Goal: Transaction & Acquisition: Purchase product/service

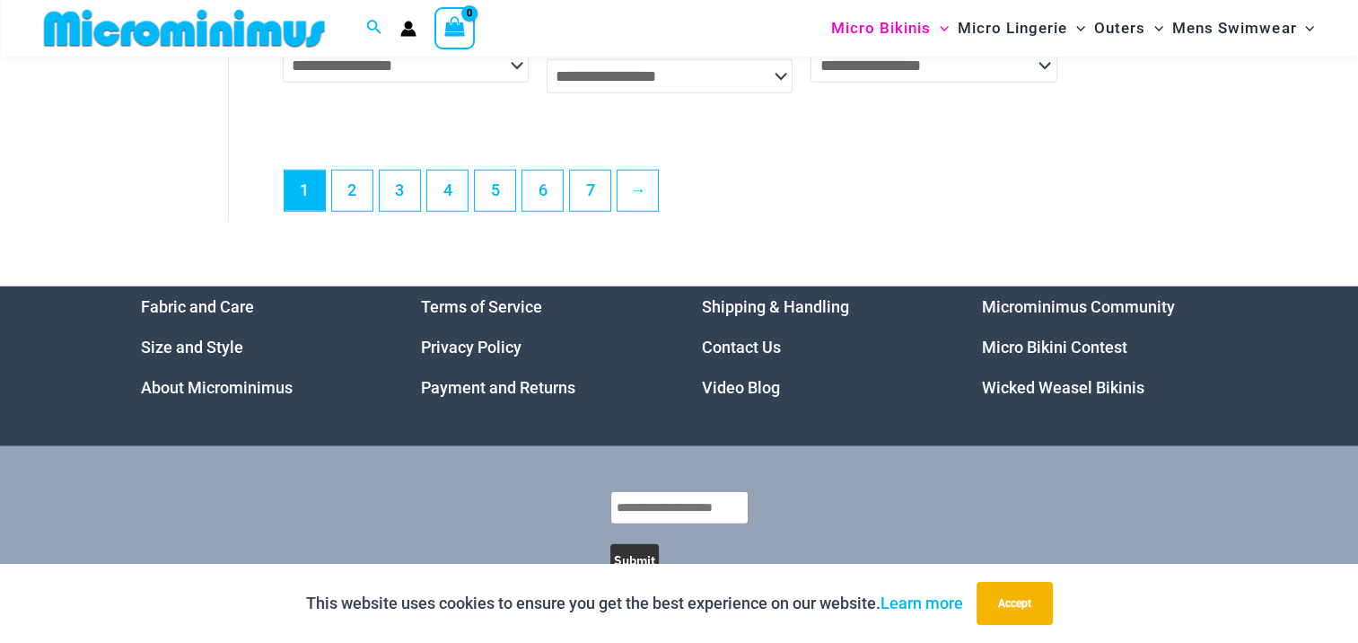
scroll to position [4812, 0]
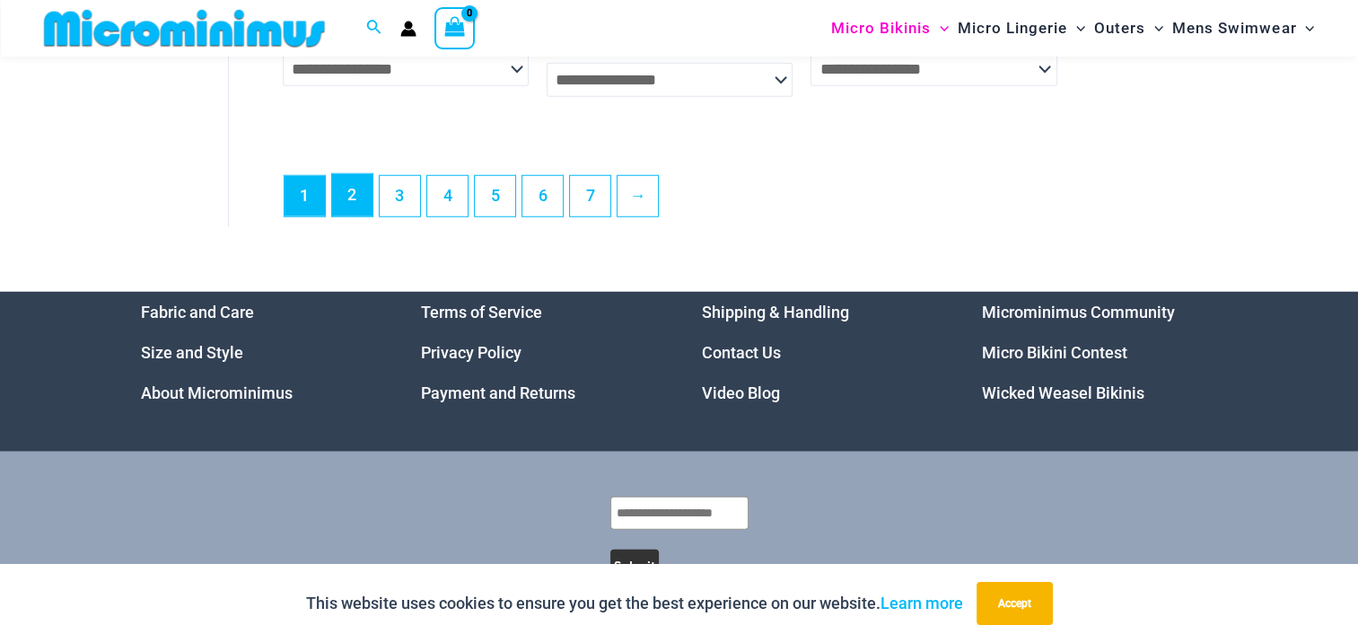
click at [346, 215] on link "2" at bounding box center [352, 195] width 40 height 42
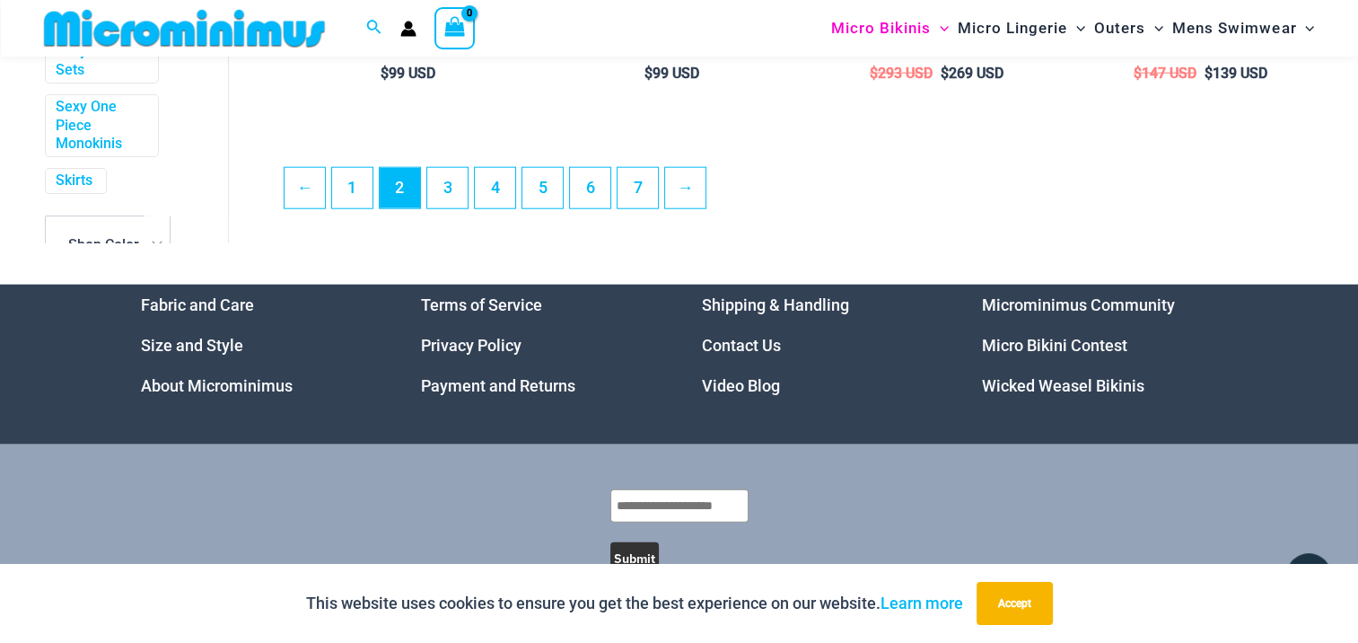
scroll to position [4417, 0]
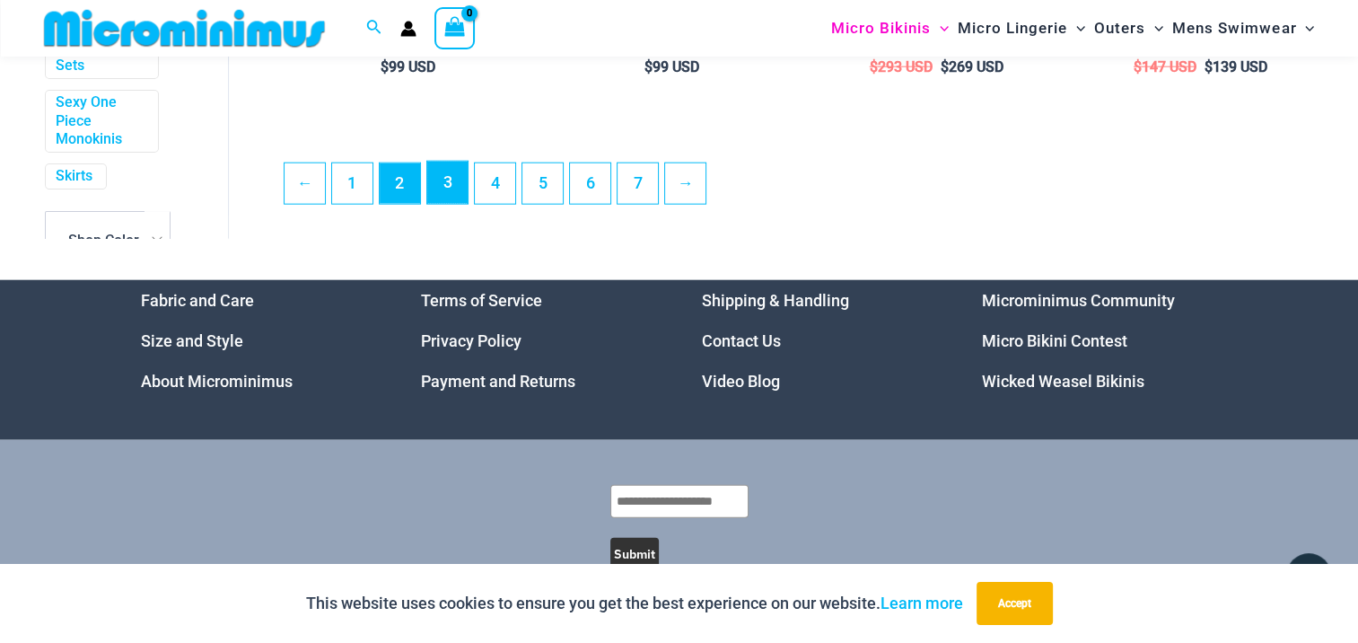
click at [444, 204] on link "3" at bounding box center [447, 183] width 40 height 42
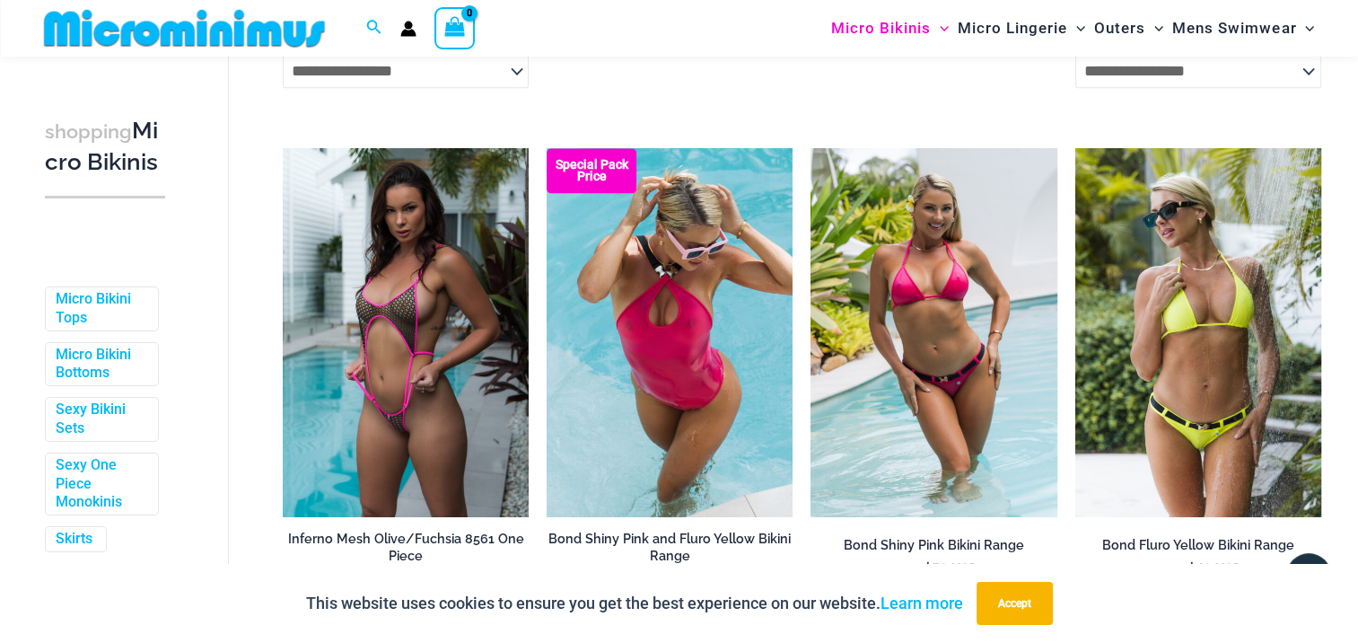
scroll to position [2295, 0]
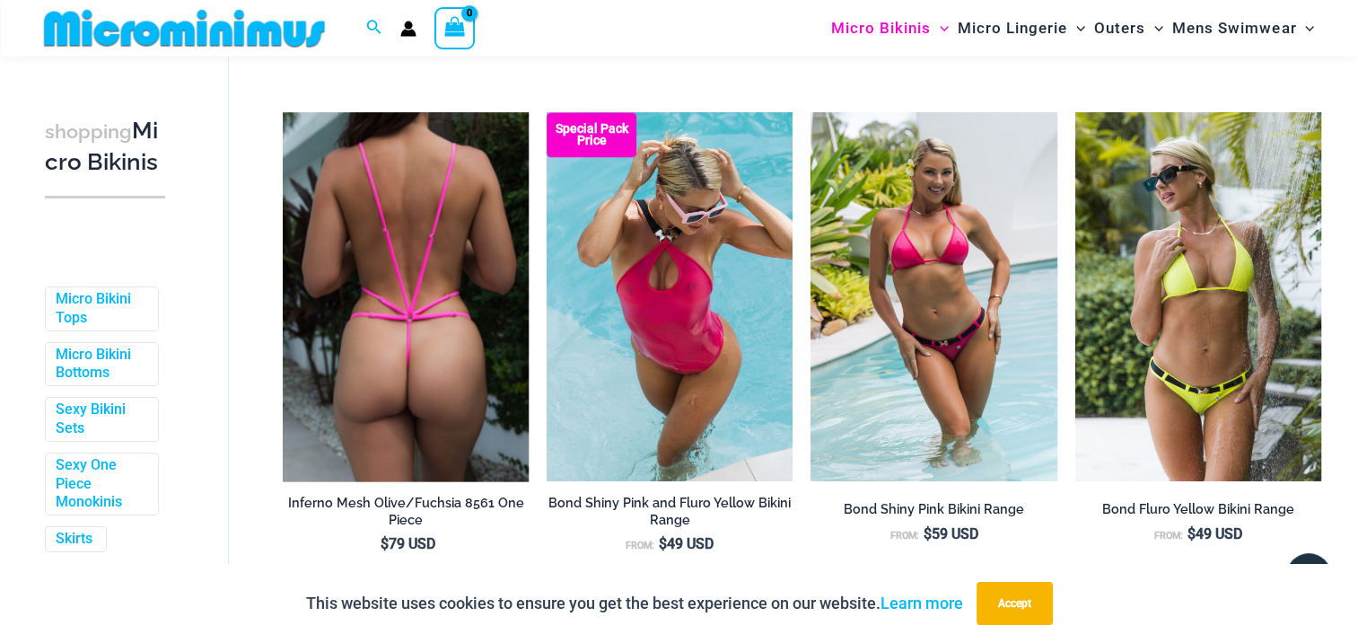
click at [366, 317] on img at bounding box center [406, 296] width 246 height 369
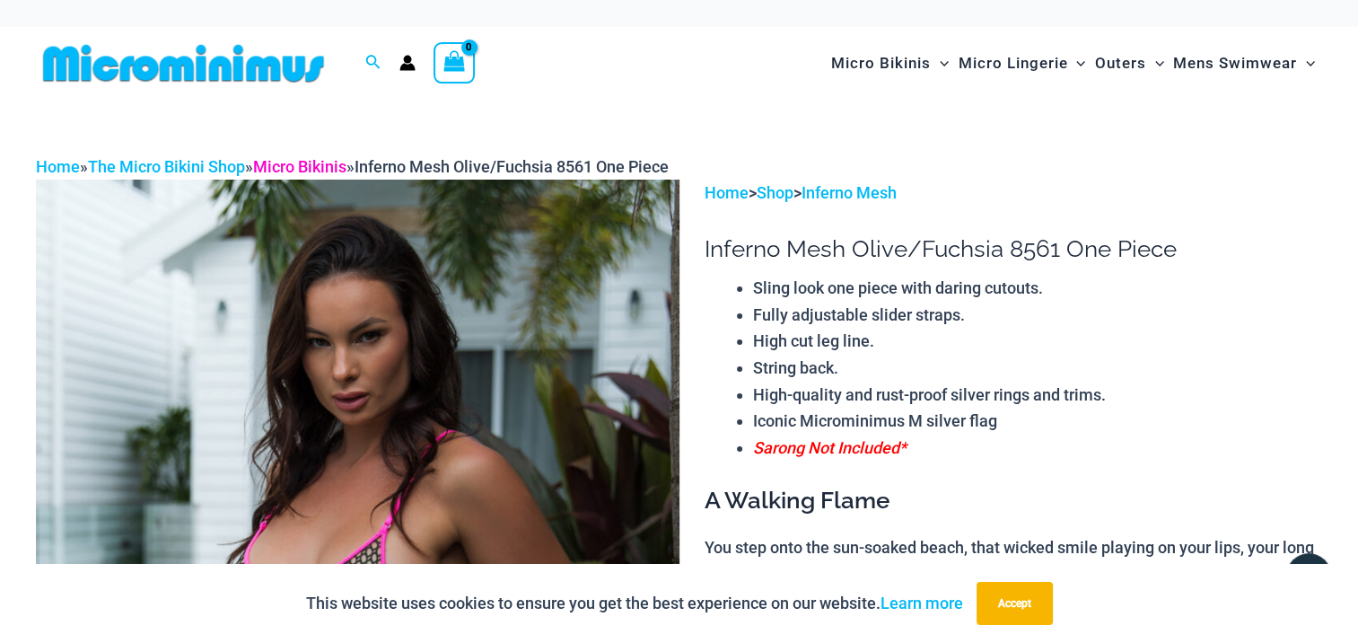
click at [290, 175] on link "Micro Bikinis" at bounding box center [299, 166] width 93 height 19
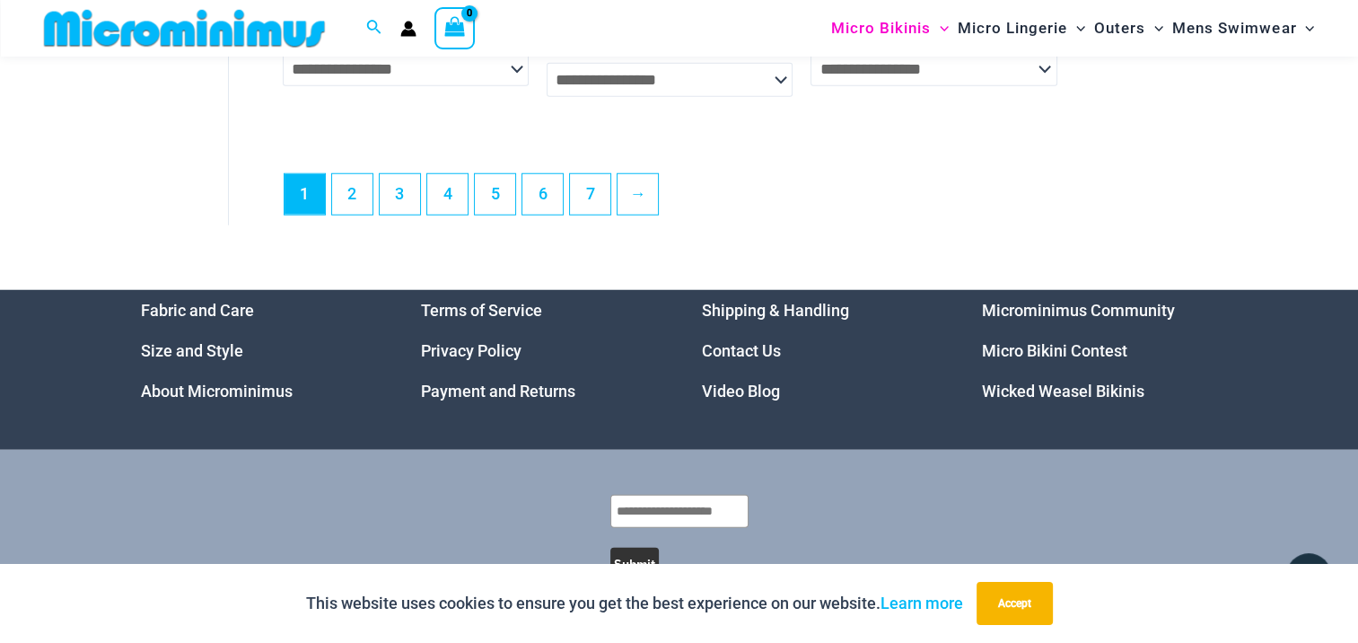
scroll to position [4809, 0]
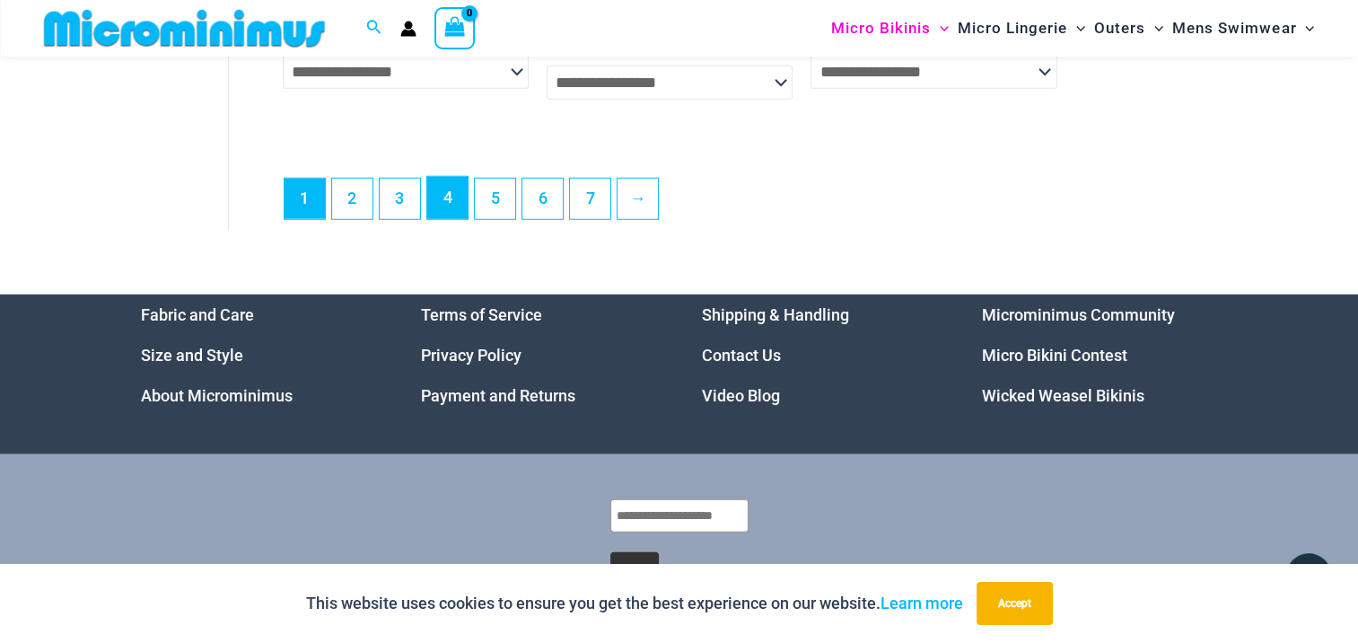
click at [449, 219] on link "4" at bounding box center [447, 198] width 40 height 42
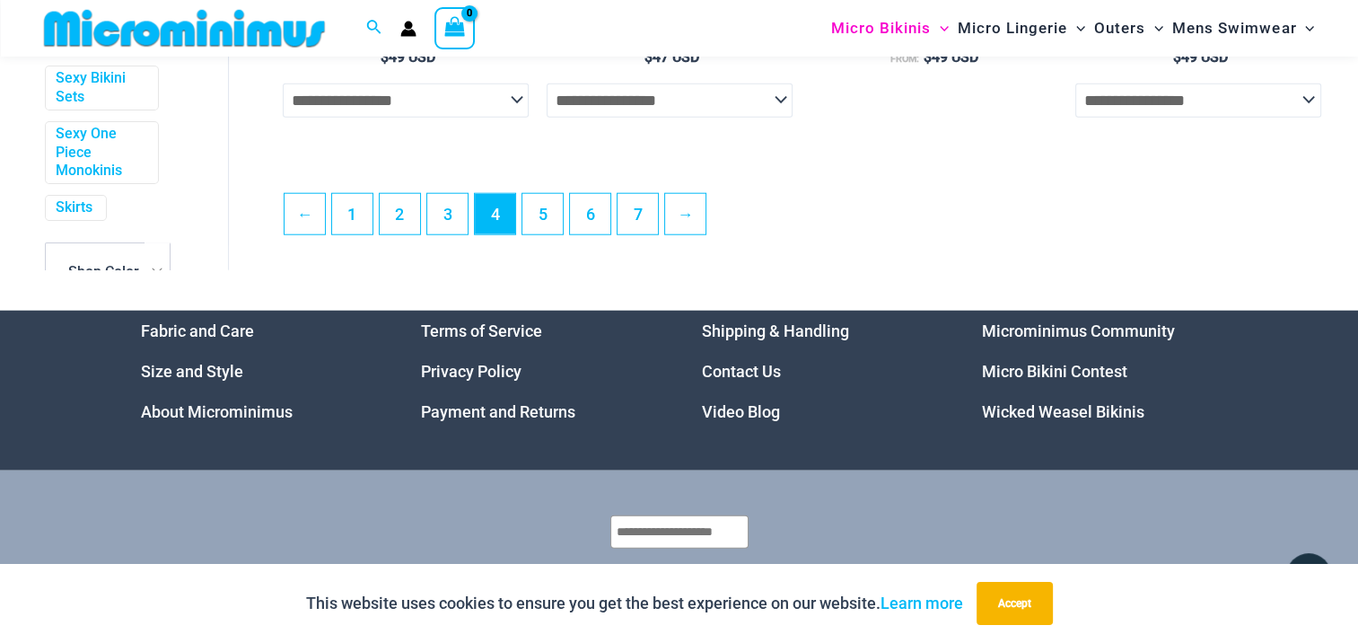
scroll to position [4453, 0]
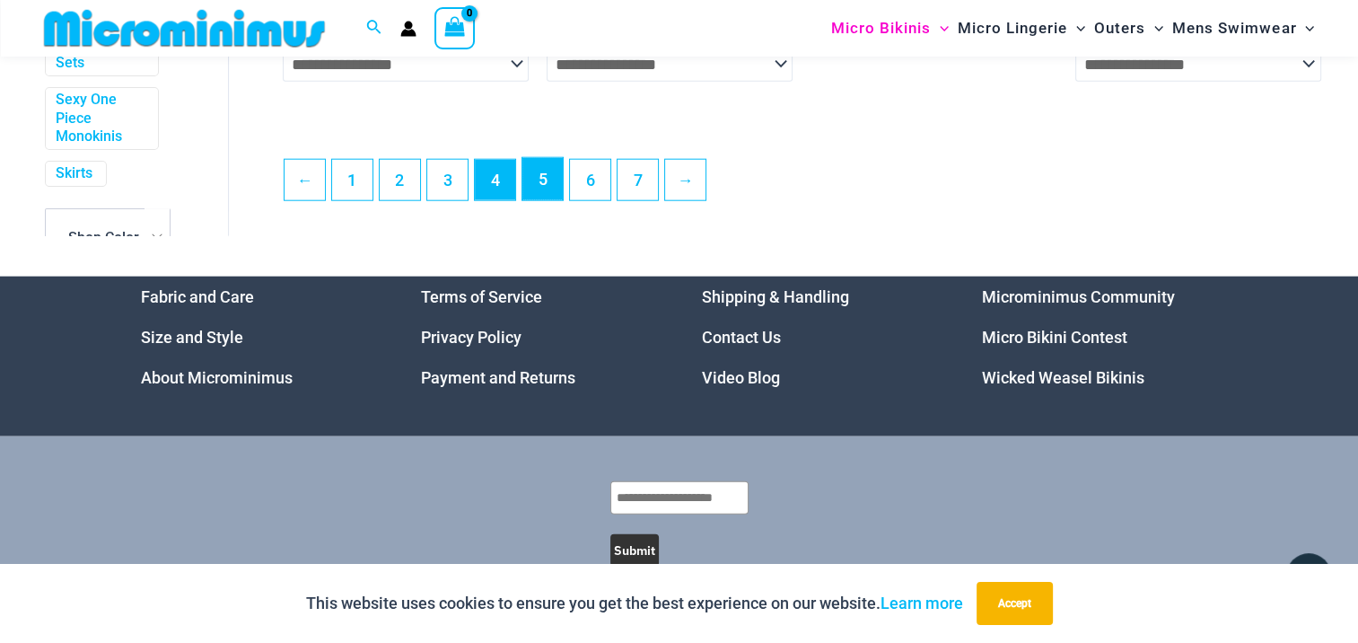
click at [542, 195] on link "5" at bounding box center [543, 179] width 40 height 42
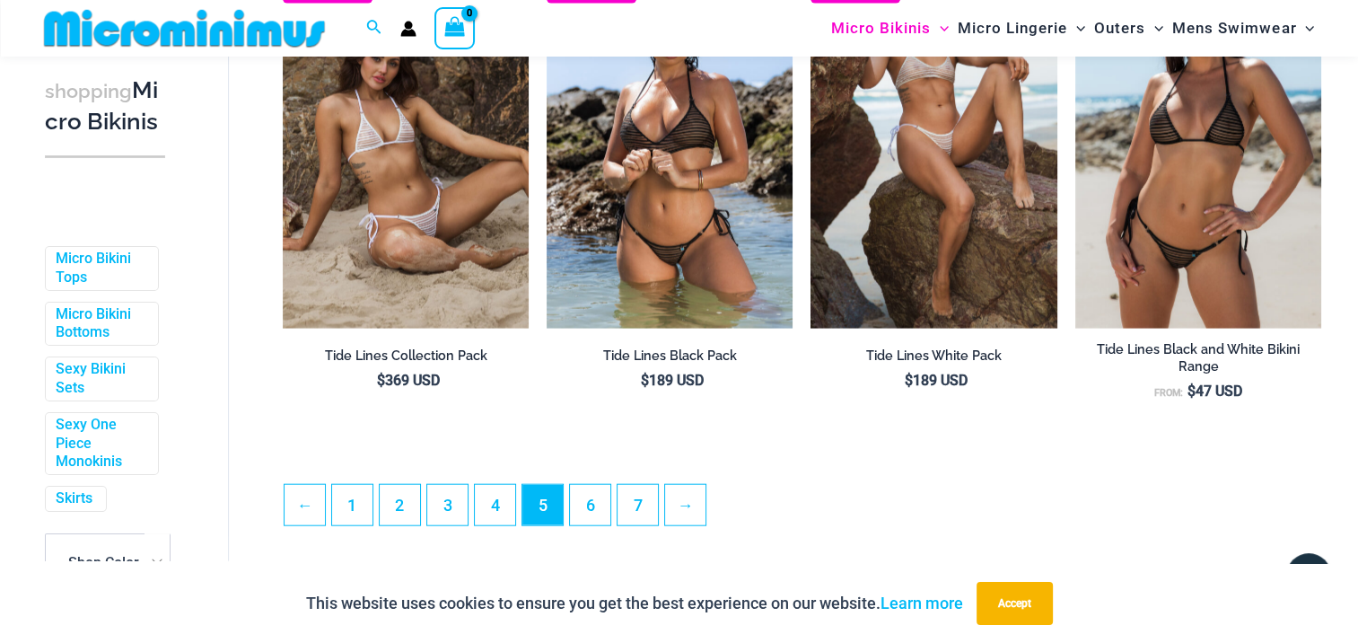
scroll to position [4130, 0]
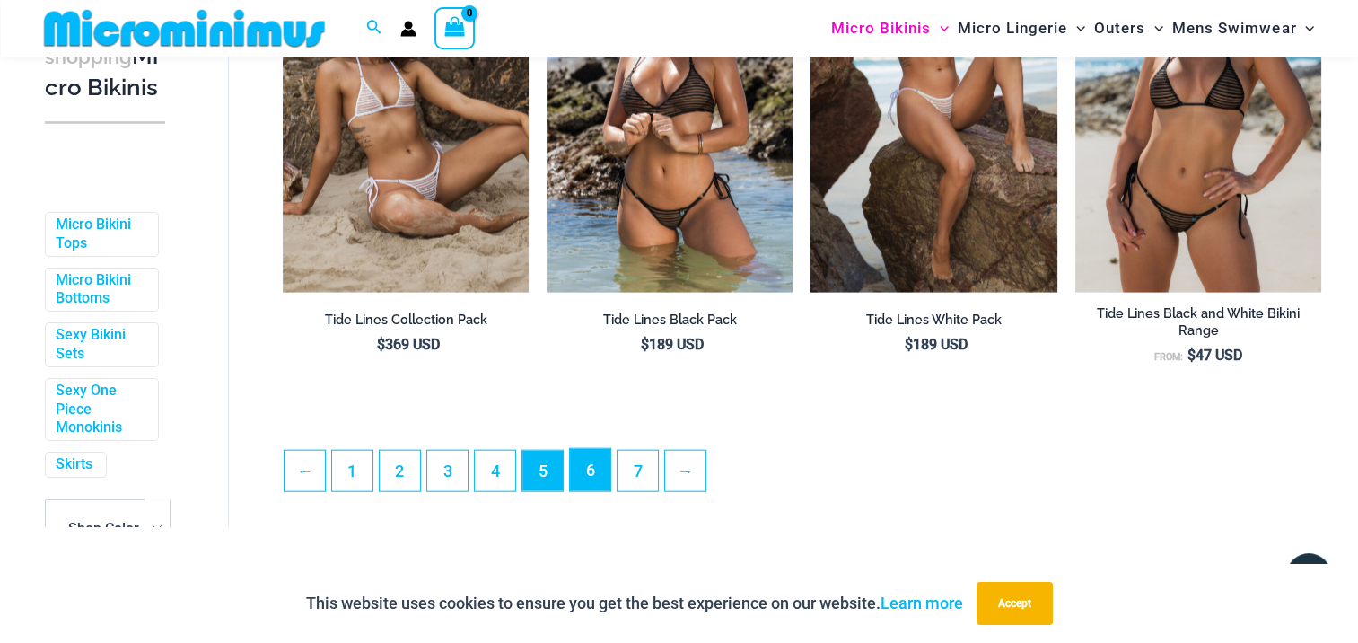
click at [590, 474] on link "6" at bounding box center [590, 470] width 40 height 42
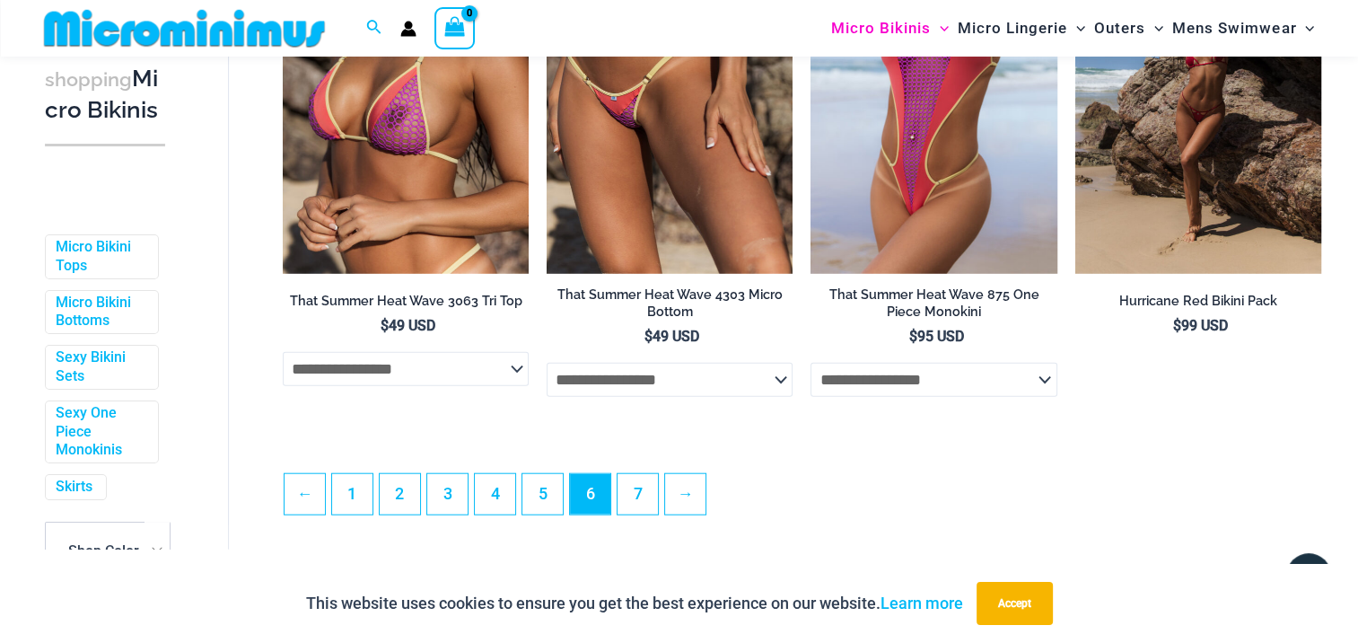
scroll to position [4162, 0]
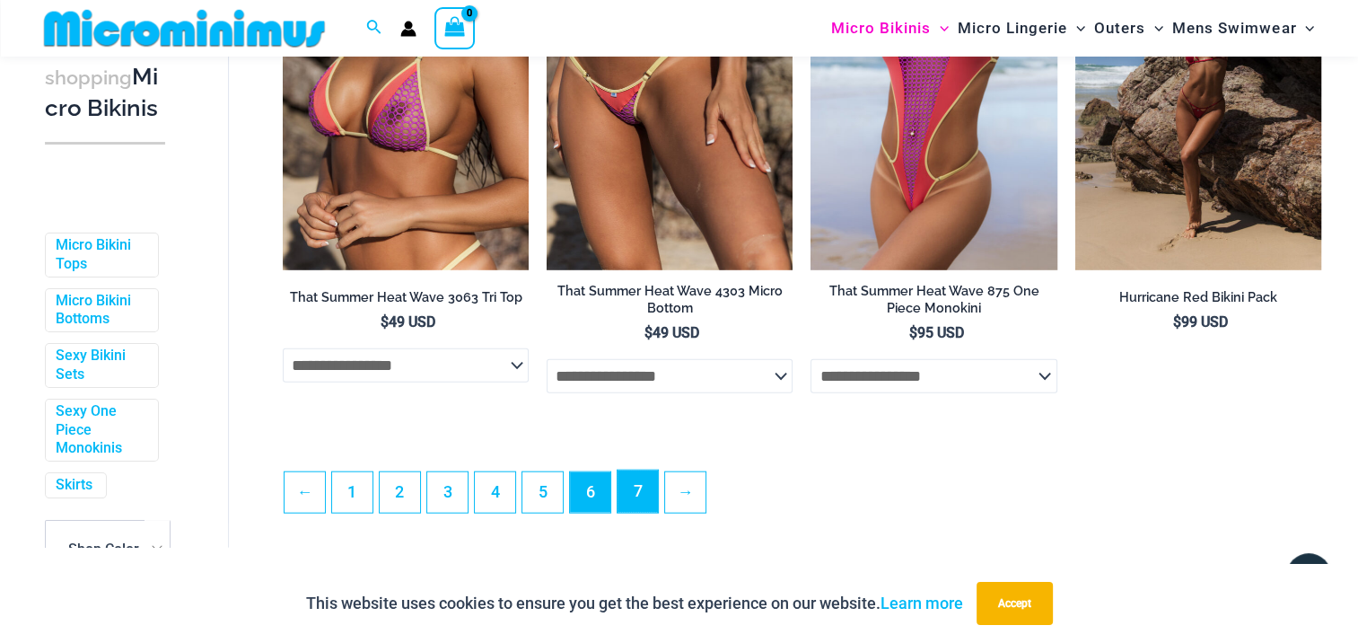
click at [634, 513] on link "7" at bounding box center [638, 491] width 40 height 42
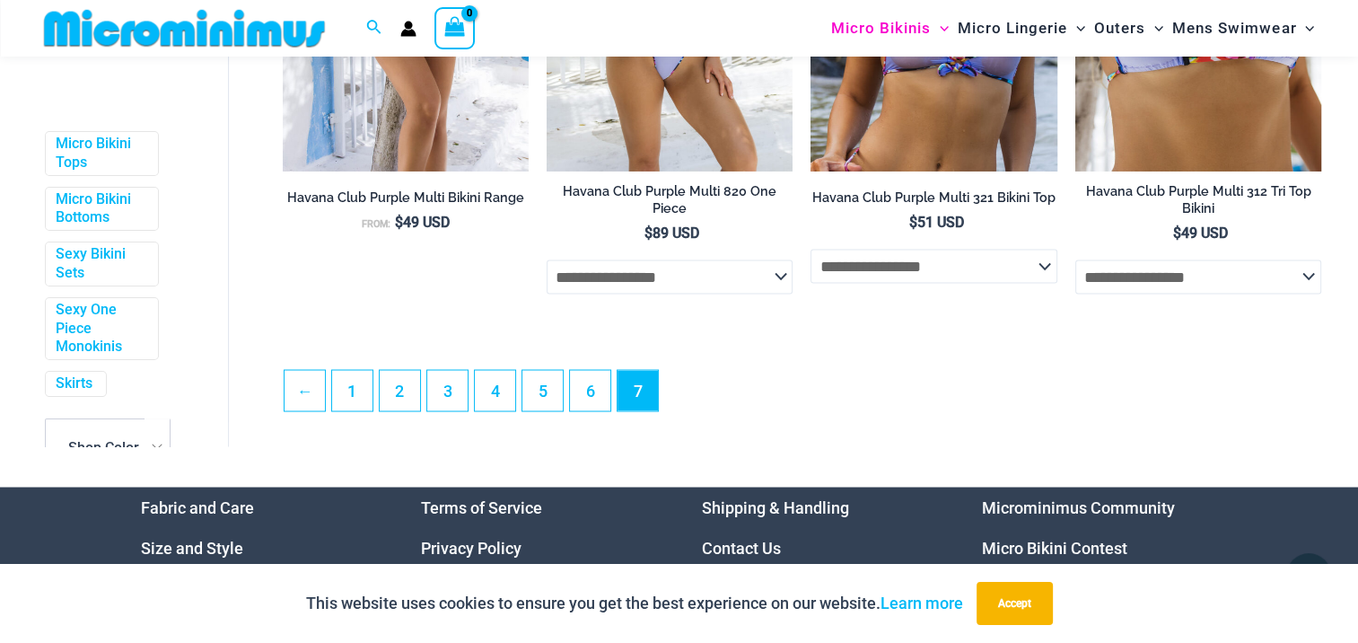
scroll to position [3180, 0]
